Goal: Task Accomplishment & Management: Manage account settings

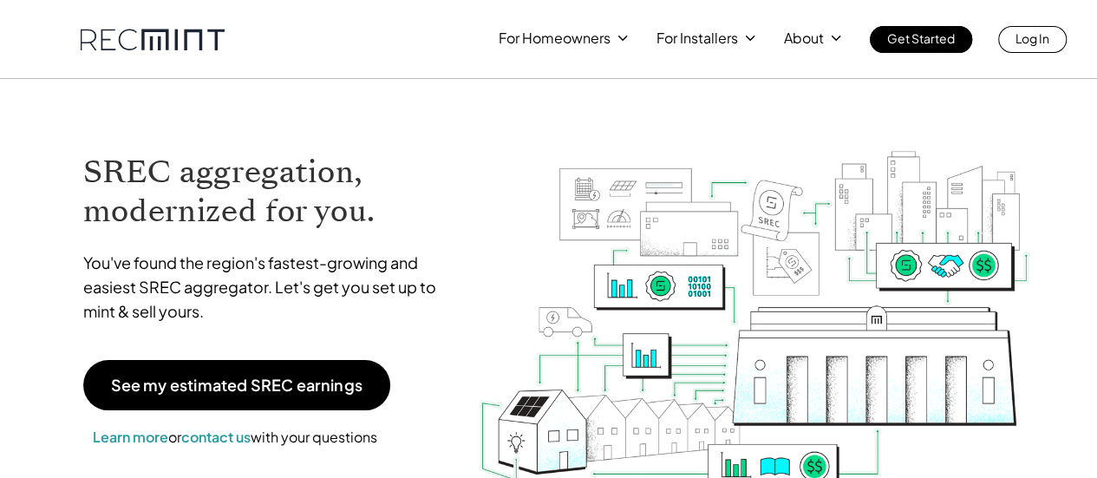
click at [1035, 49] on p "Log In" at bounding box center [1032, 38] width 34 height 24
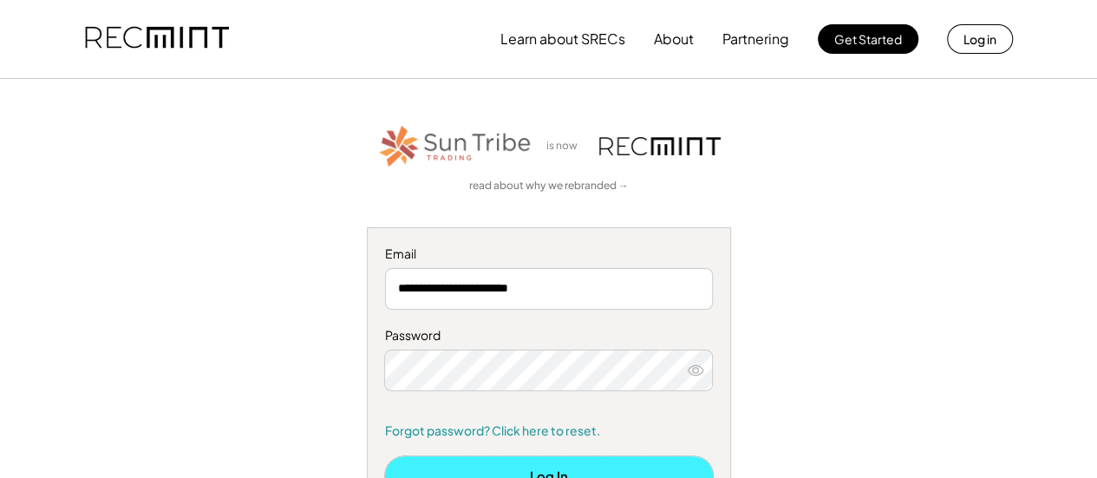
click at [583, 460] on button "Log In" at bounding box center [549, 475] width 328 height 39
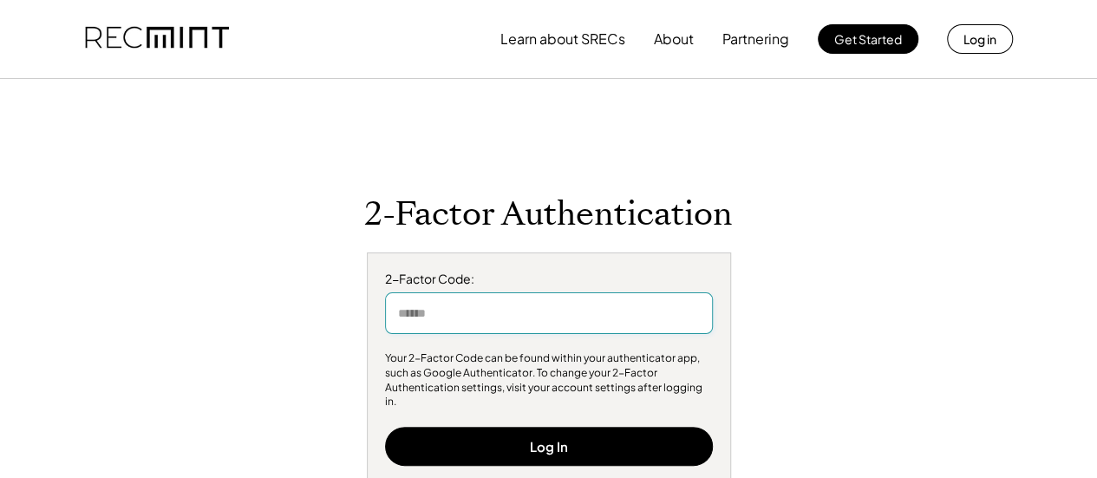
click at [445, 312] on input "input" at bounding box center [549, 313] width 328 height 42
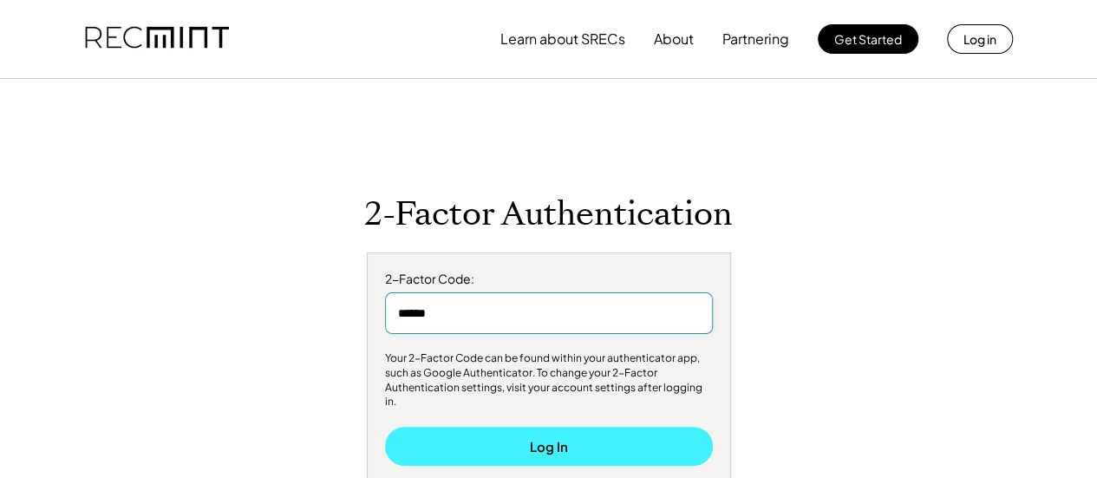
type input "******"
click at [496, 451] on button "Log In" at bounding box center [549, 445] width 328 height 39
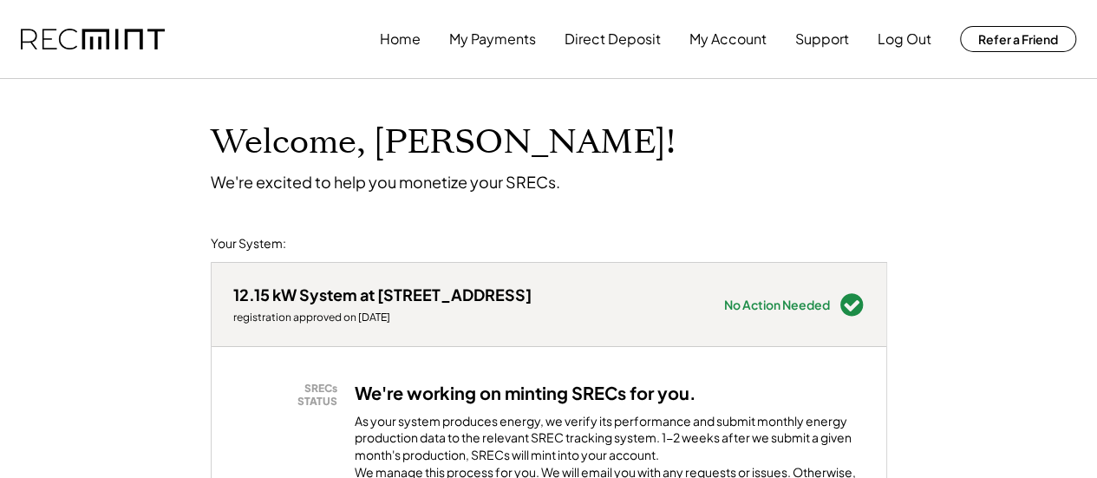
scroll to position [418, 0]
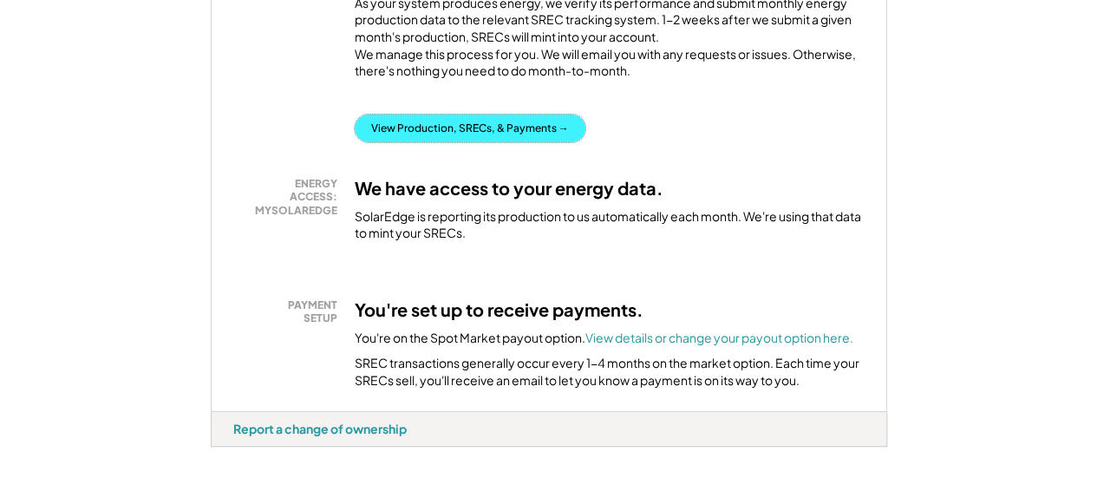
click at [558, 142] on button "View Production, SRECs, & Payments →" at bounding box center [470, 128] width 231 height 28
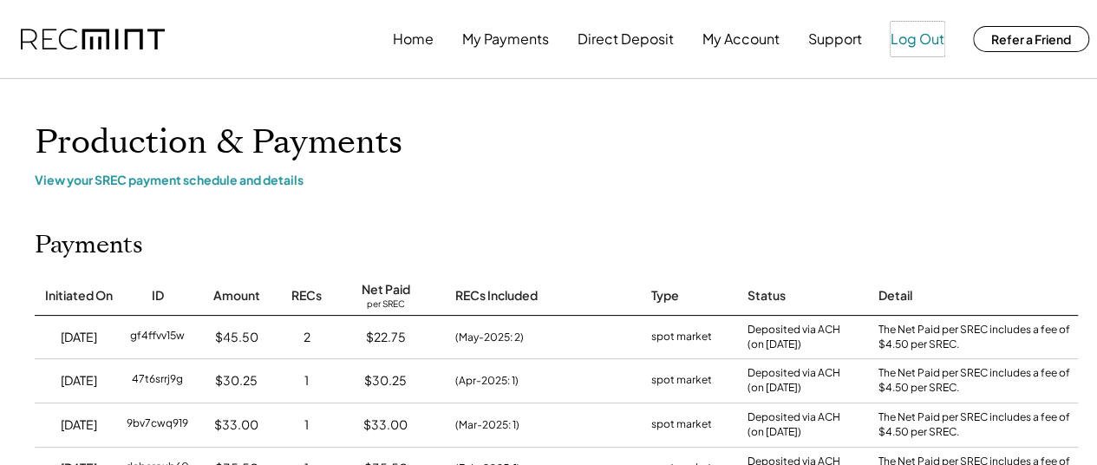
click at [928, 38] on button "Log Out" at bounding box center [917, 39] width 54 height 35
